Goal: Task Accomplishment & Management: Use online tool/utility

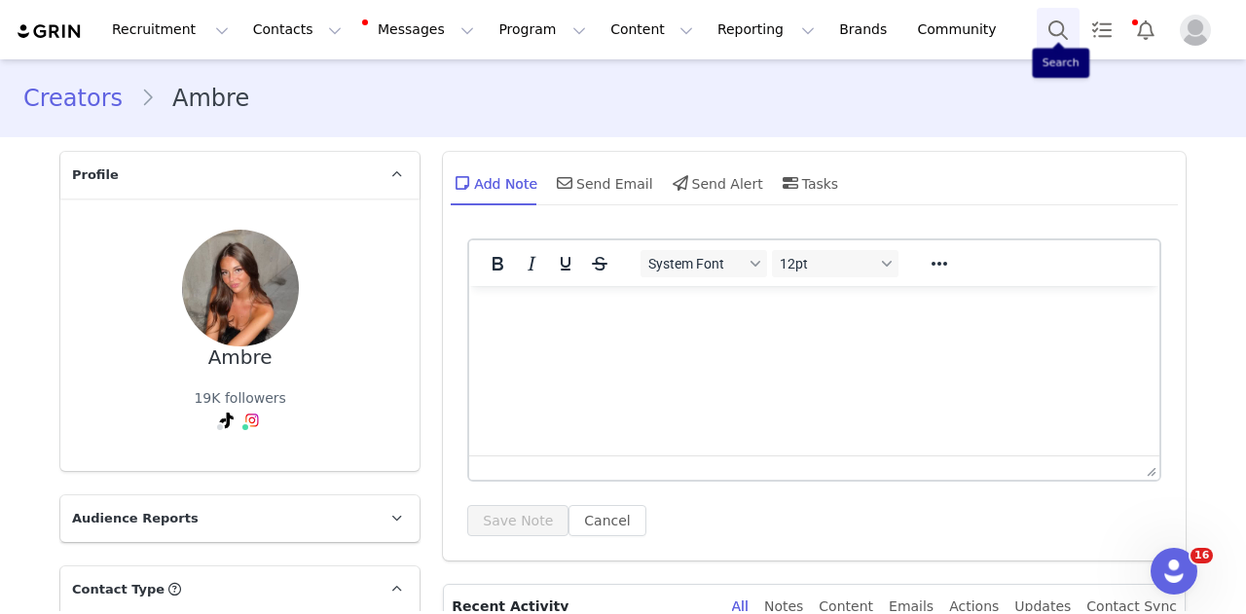
scroll to position [5650, 0]
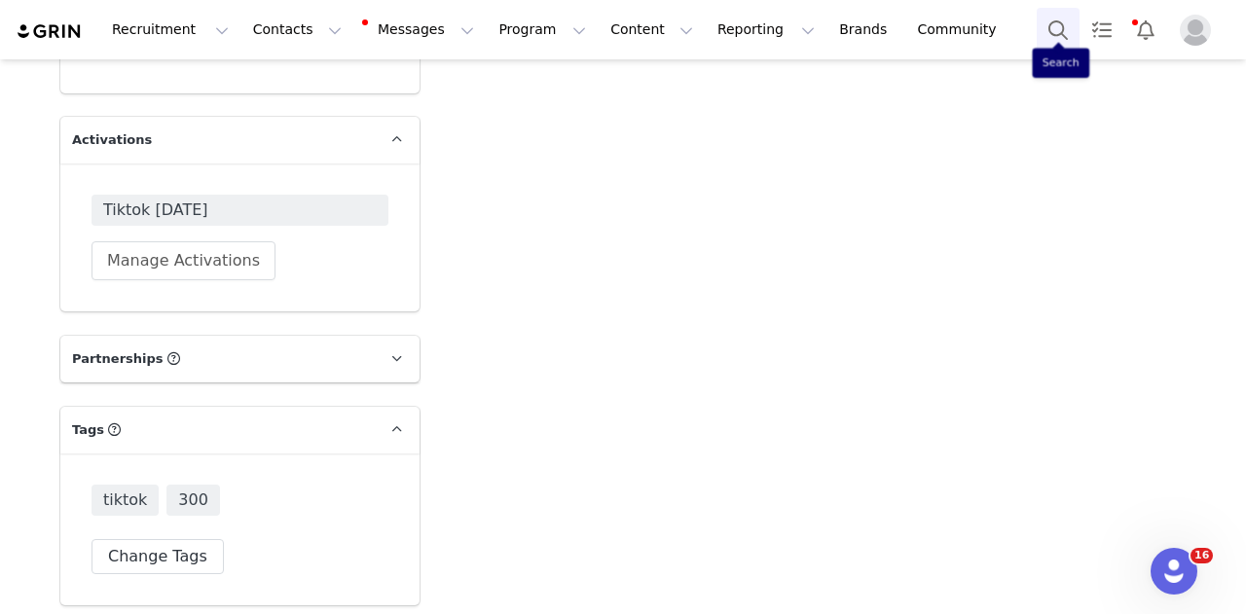
click at [1063, 33] on button "Search" at bounding box center [1058, 30] width 43 height 44
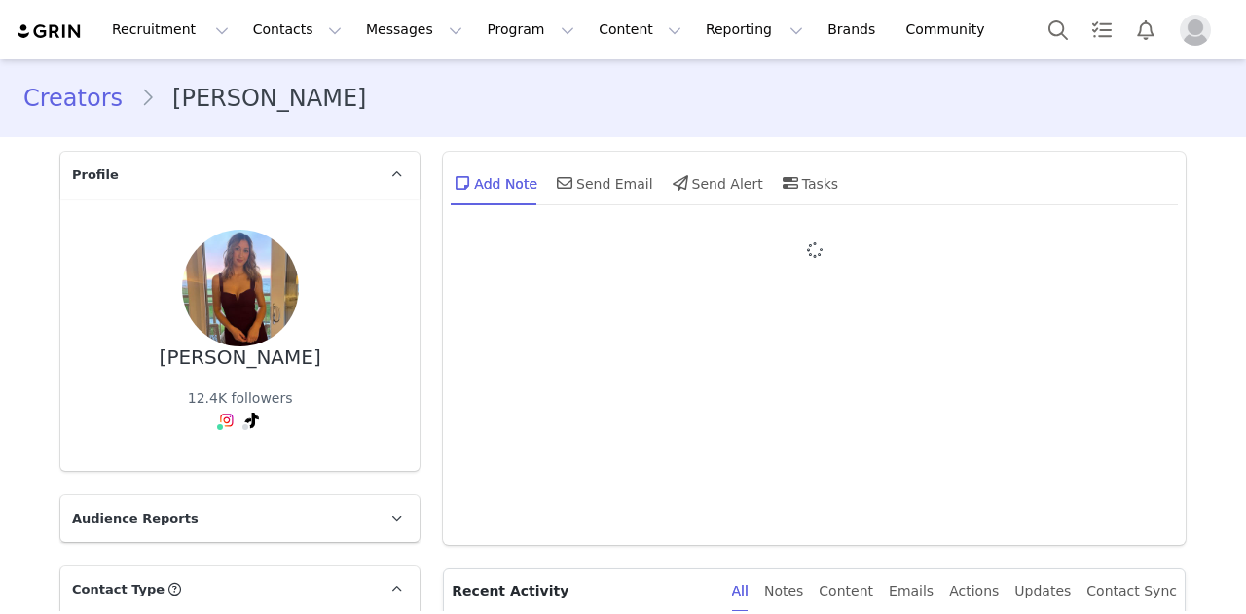
type input "+1 ([GEOGRAPHIC_DATA])"
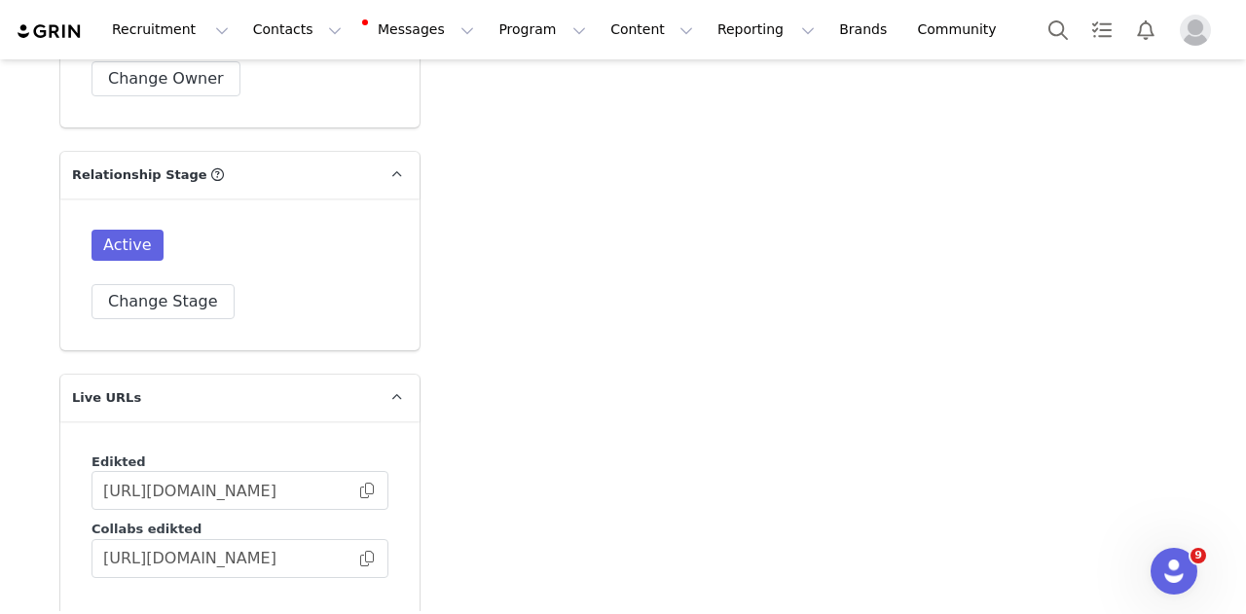
scroll to position [5646, 0]
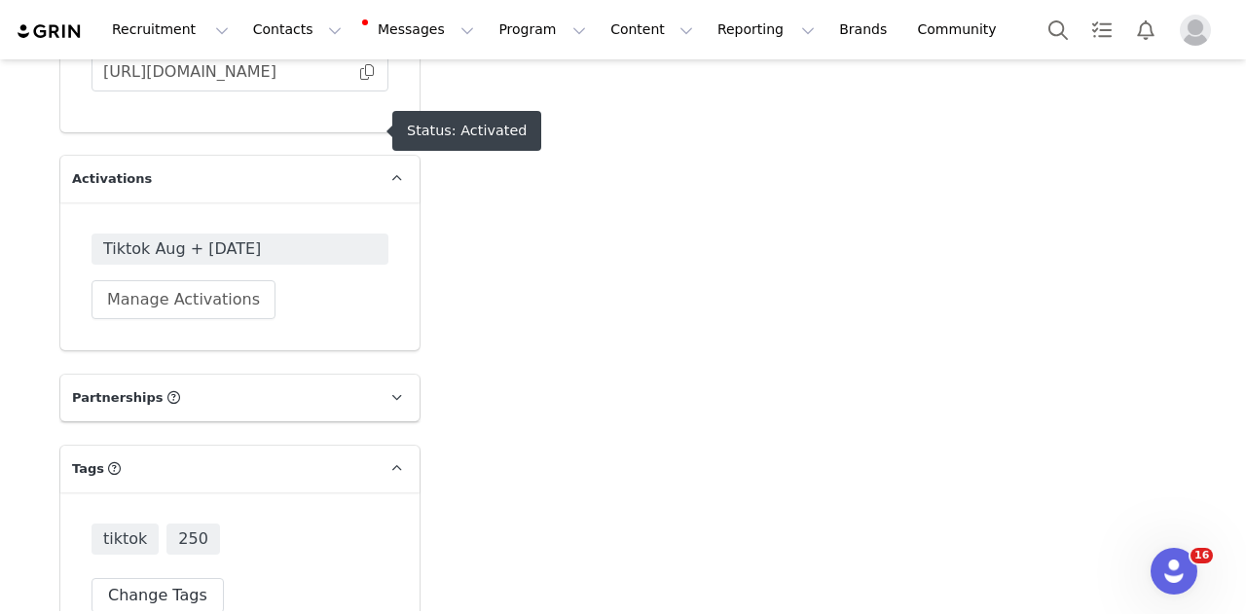
click at [350, 234] on span "Tiktok Aug + Sep 2025" at bounding box center [240, 249] width 297 height 31
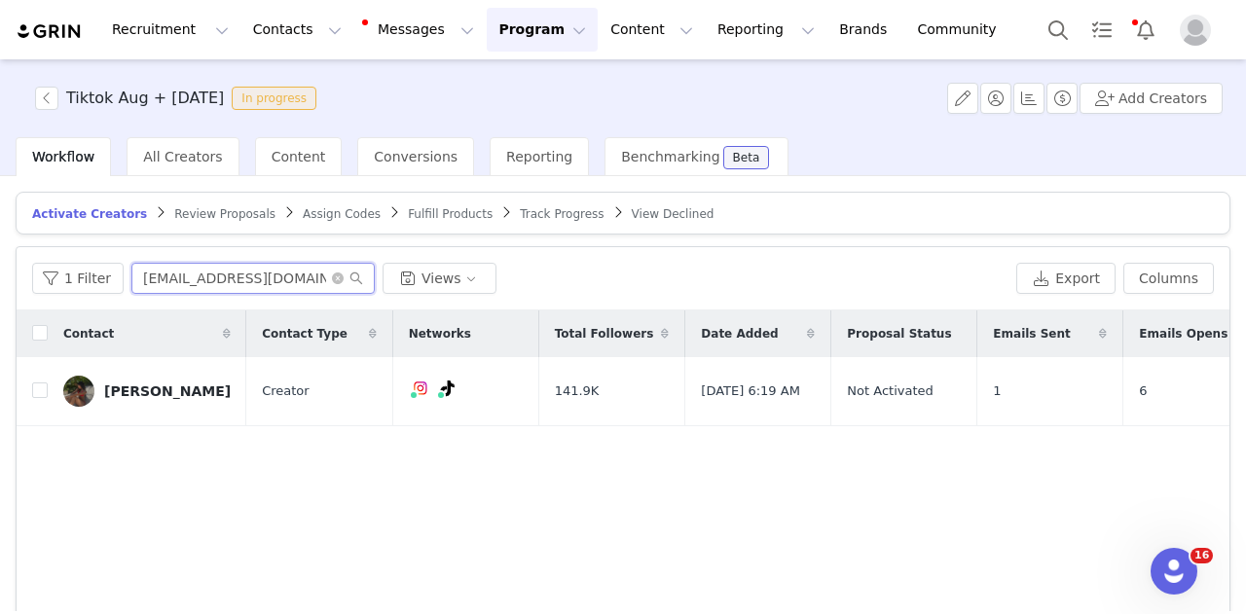
click at [140, 279] on input "leah09122007@gmail.com" at bounding box center [252, 278] width 243 height 31
click at [141, 279] on input "leah09122007@gmail.com" at bounding box center [252, 278] width 243 height 31
paste input "collabs.mailejane"
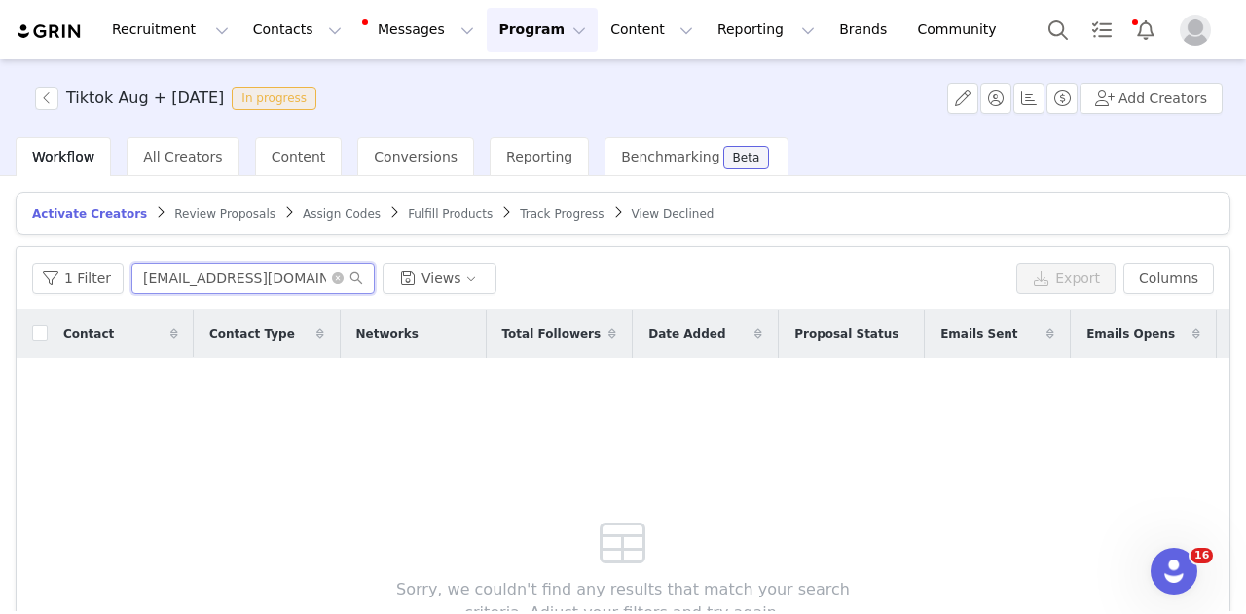
type input "collabs.mailejane@gmail.com"
click at [520, 211] on span "Track Progress" at bounding box center [562, 214] width 84 height 14
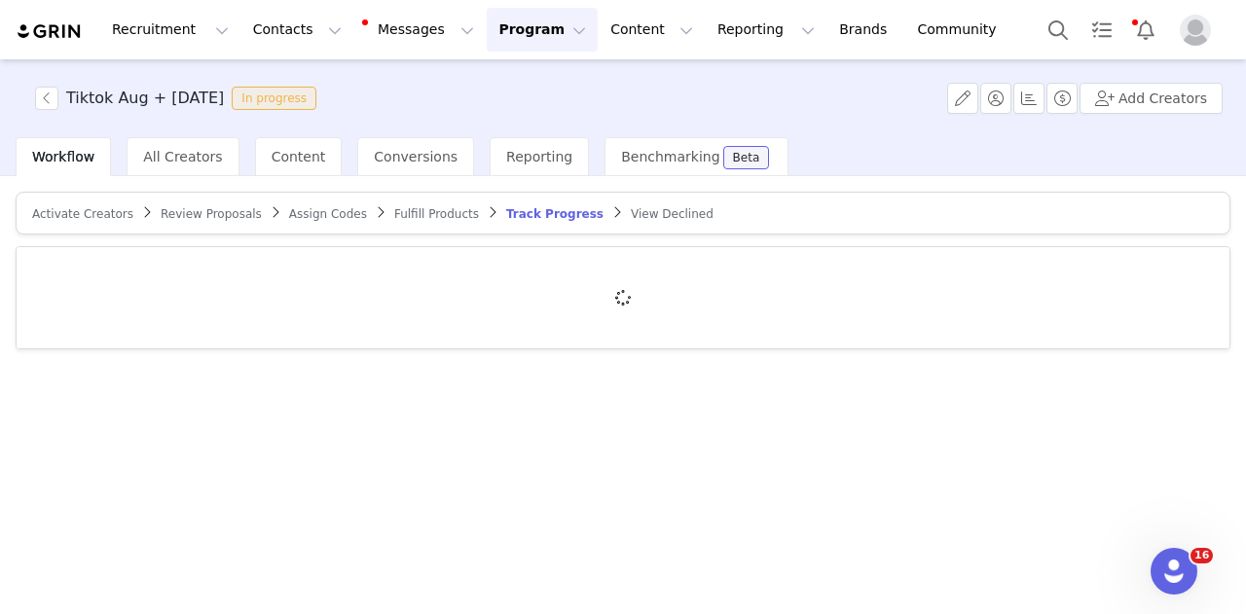
drag, startPoint x: 385, startPoint y: 188, endPoint x: 399, endPoint y: 205, distance: 22.2
click at [389, 196] on div "Activate Creators Review Proposals Assign Codes Fulfill Products Track Progress…" at bounding box center [623, 393] width 1246 height 435
click at [403, 209] on span "Fulfill Products" at bounding box center [436, 214] width 85 height 14
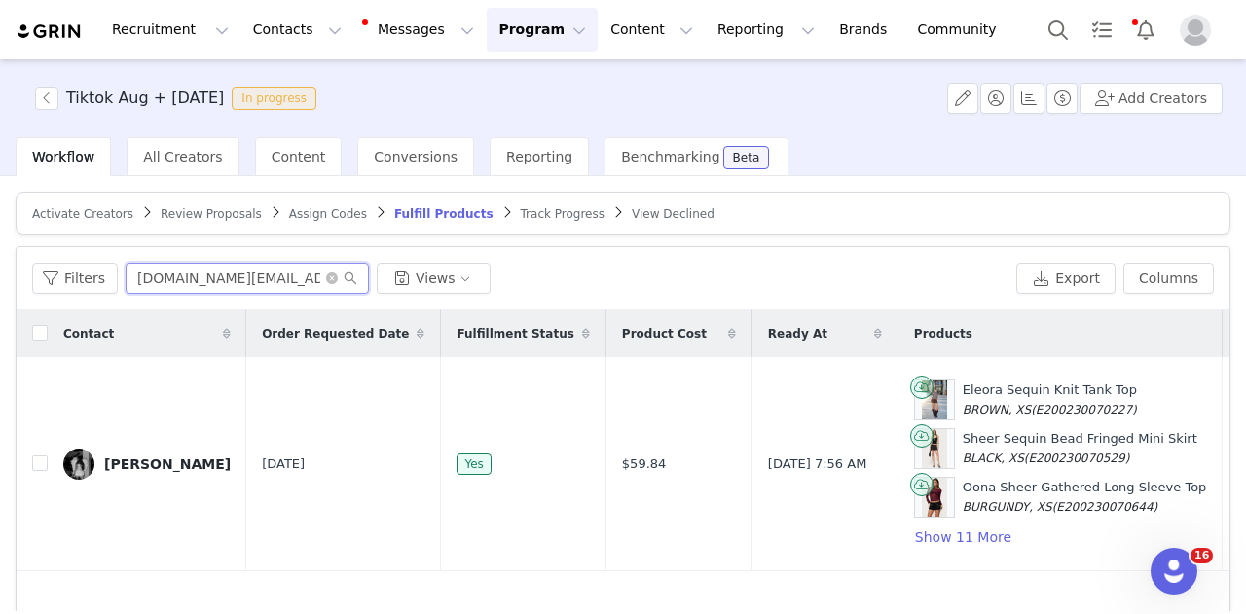
click at [260, 289] on input "frydasofy.contact@gmail.com" at bounding box center [247, 278] width 243 height 31
paste input "collabs.mailejane"
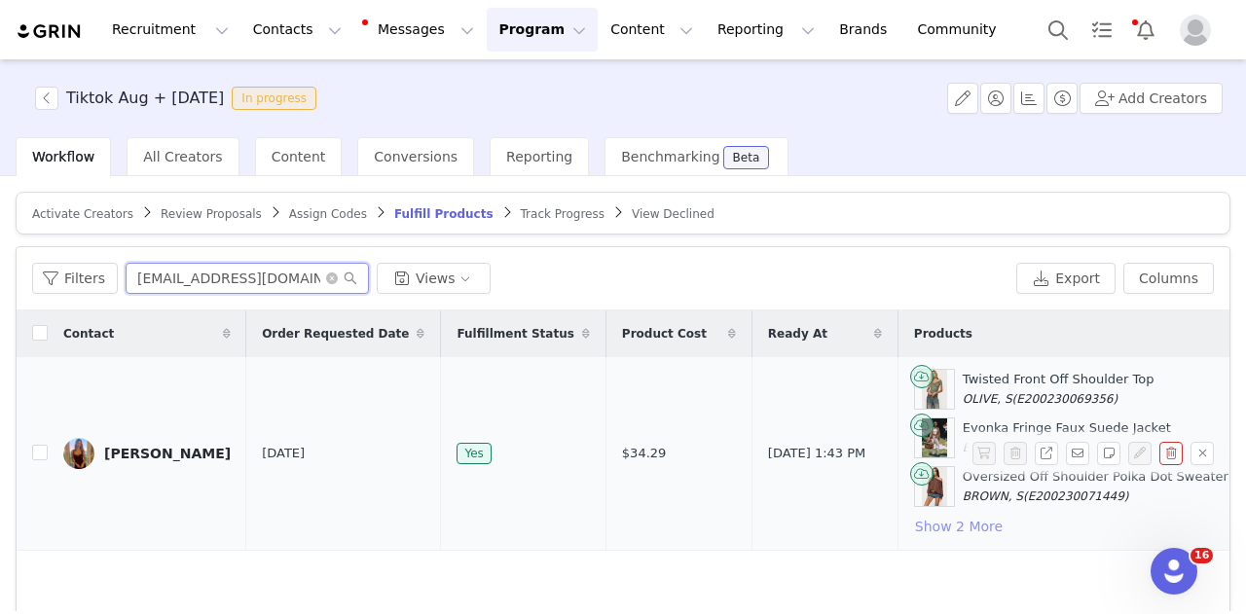
type input "collabs.mailejane@gmail.com"
click at [914, 523] on button "Show 2 More" at bounding box center [959, 526] width 90 height 23
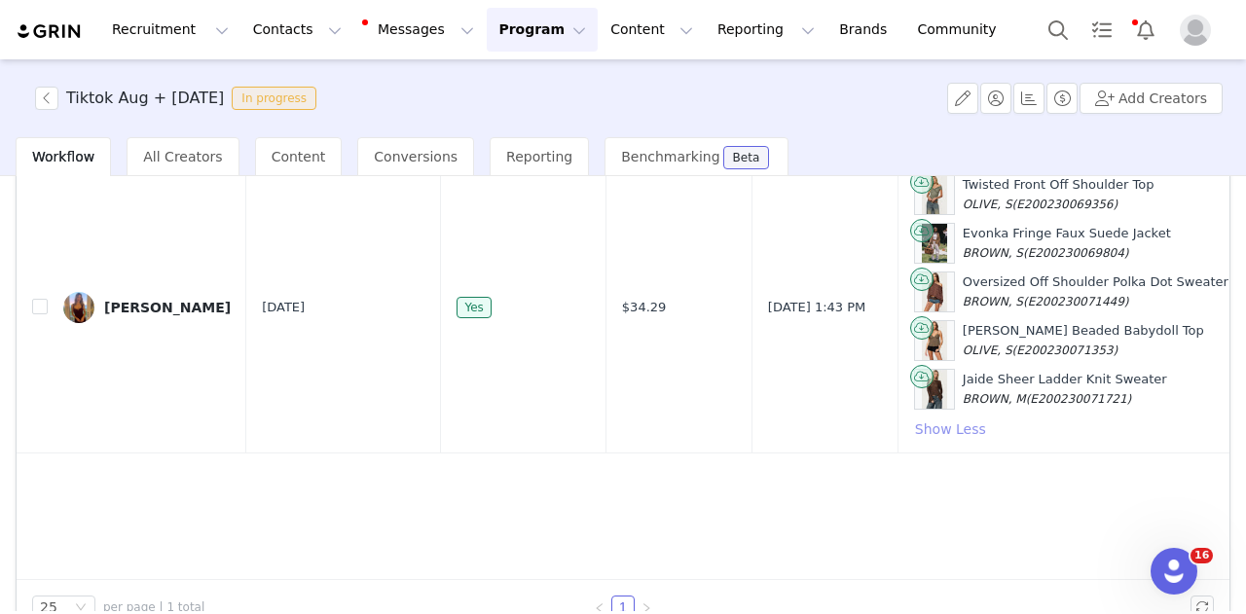
scroll to position [97, 0]
